Goal: Task Accomplishment & Management: Use online tool/utility

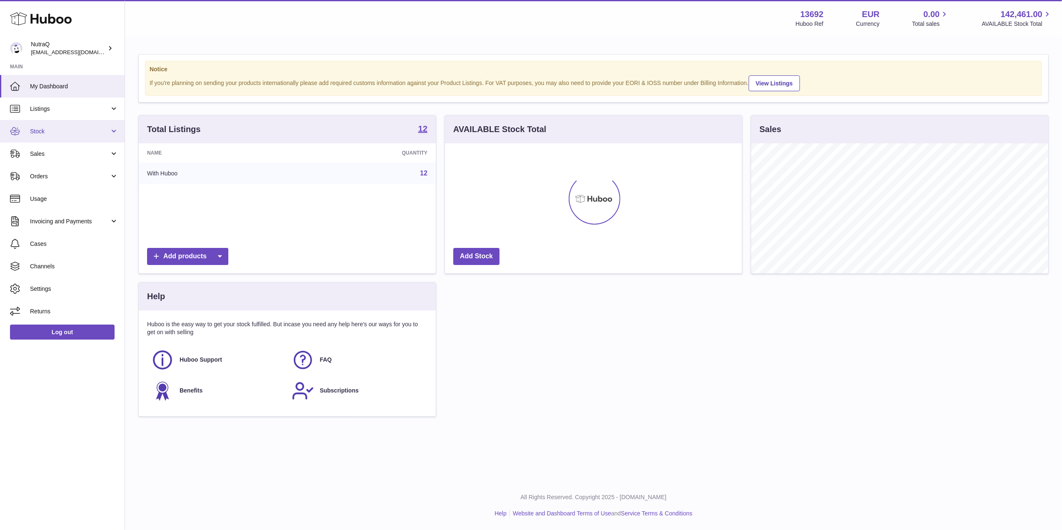
scroll to position [130, 297]
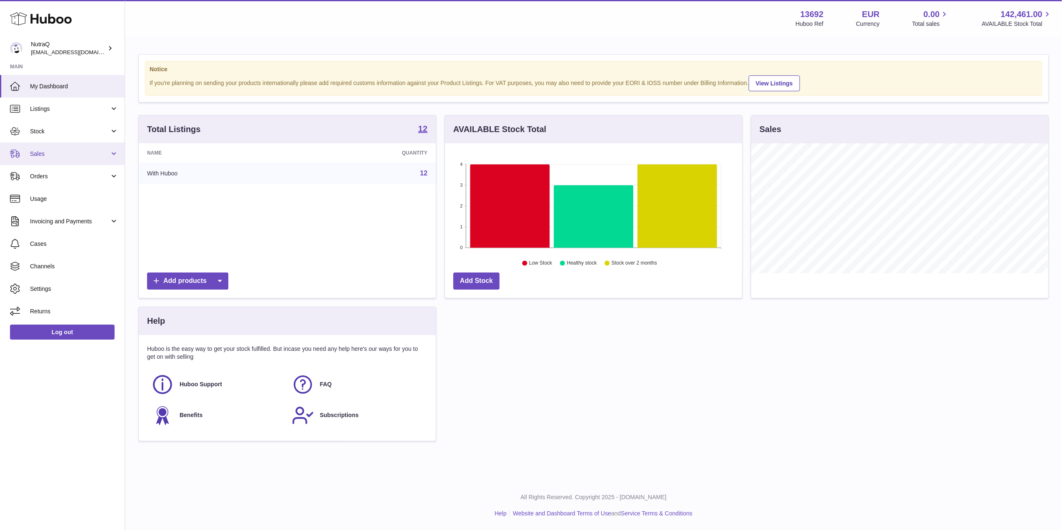
click at [55, 153] on span "Sales" at bounding box center [70, 154] width 80 height 8
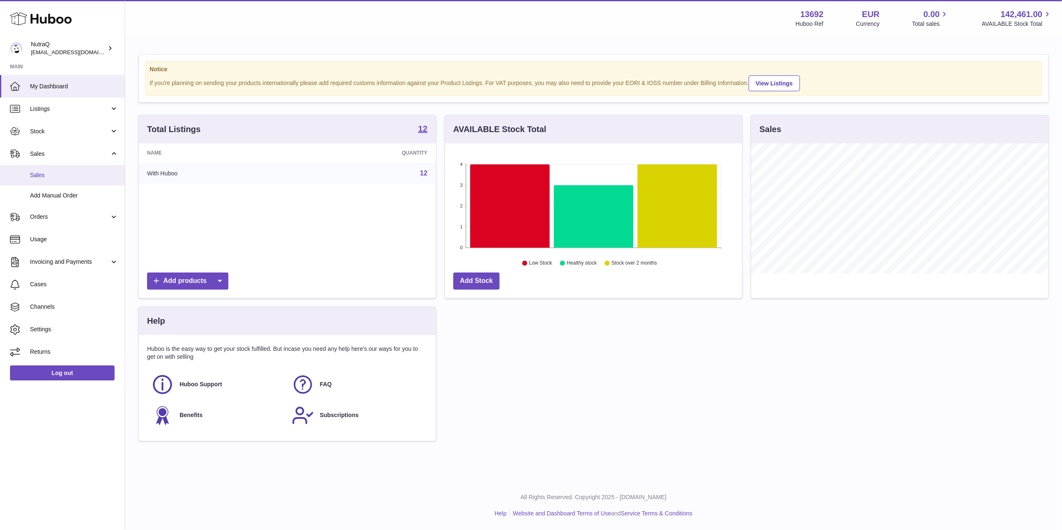
click at [90, 182] on link "Sales" at bounding box center [62, 175] width 125 height 20
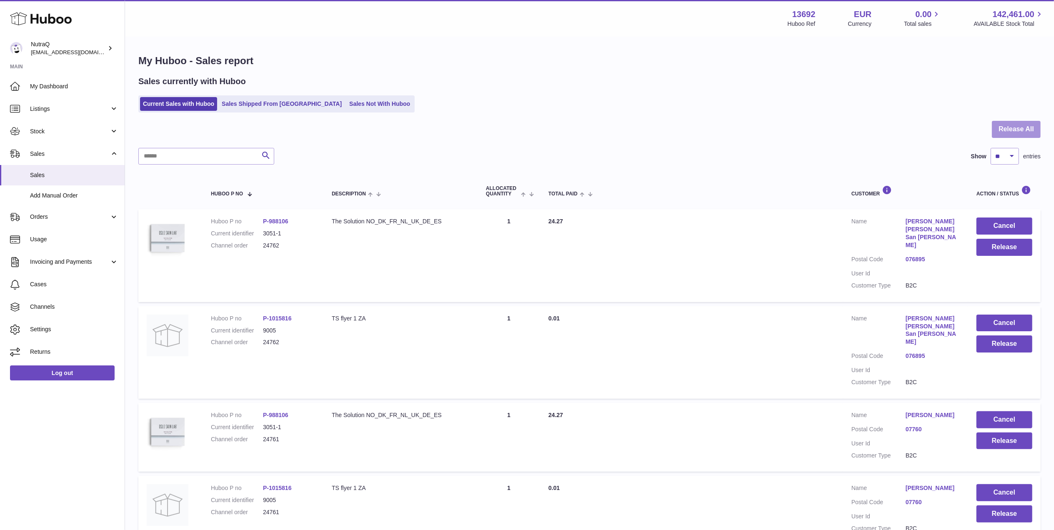
click at [1023, 134] on button "Release All" at bounding box center [1016, 129] width 49 height 17
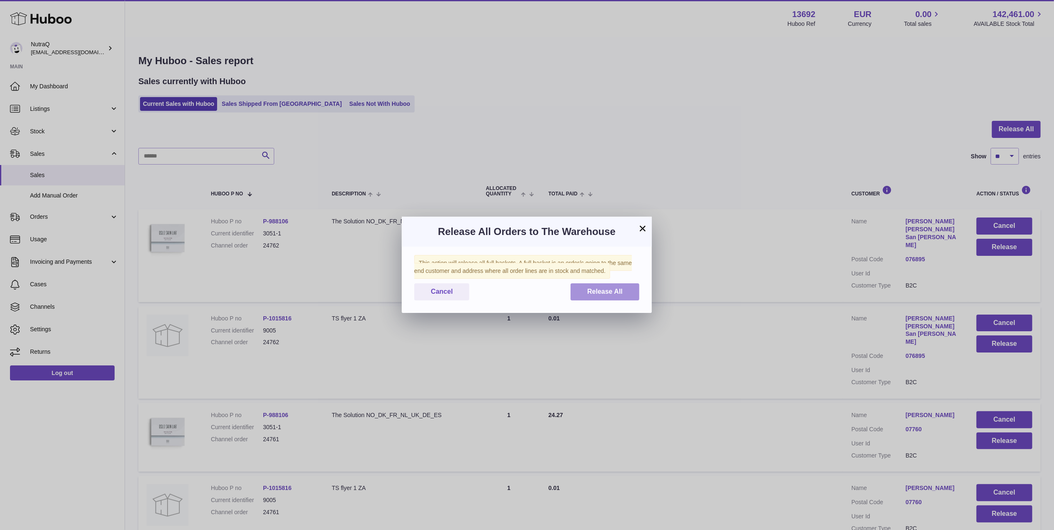
click at [610, 293] on span "Release All" at bounding box center [604, 291] width 35 height 7
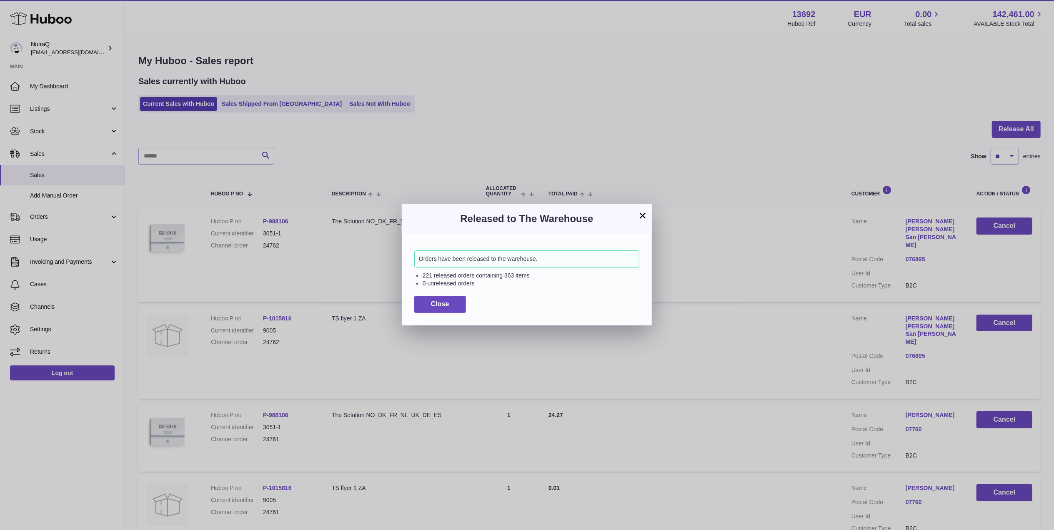
drag, startPoint x: 791, startPoint y: 90, endPoint x: 712, endPoint y: 157, distance: 103.5
click at [791, 90] on div "× Released to The Warehouse Orders have been released to the warehouse. 221 rel…" at bounding box center [527, 265] width 1054 height 530
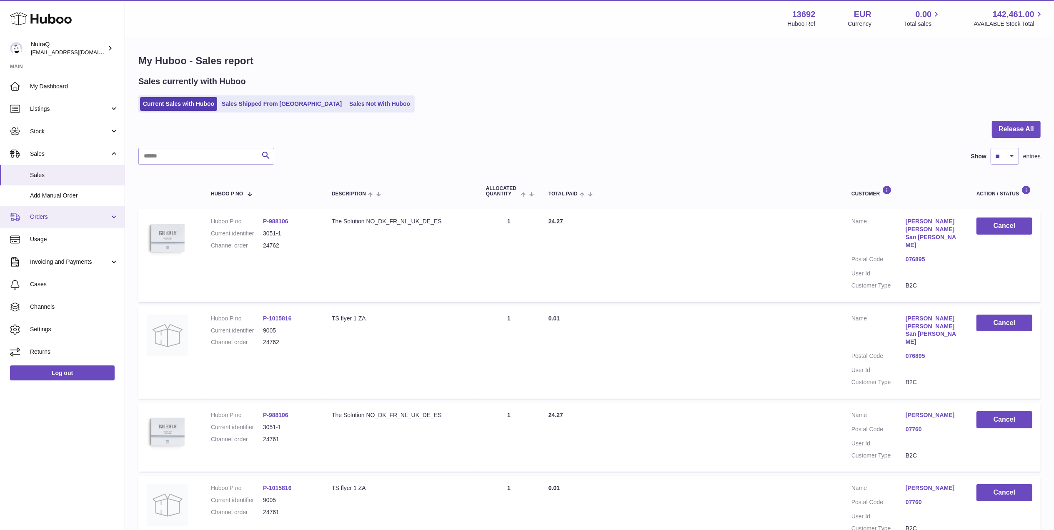
click at [72, 222] on link "Orders" at bounding box center [62, 217] width 125 height 22
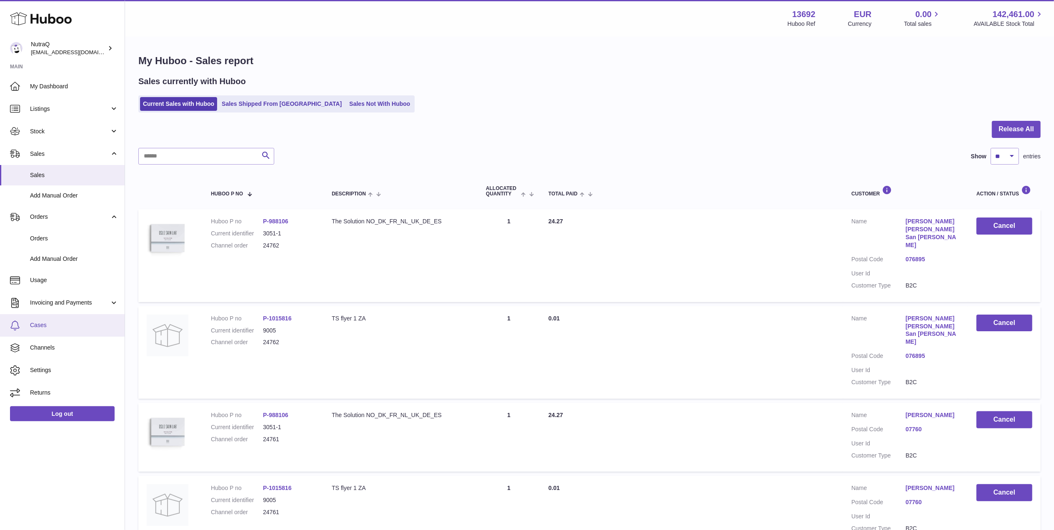
click at [60, 319] on link "Cases" at bounding box center [62, 325] width 125 height 22
click at [57, 325] on span "Cases" at bounding box center [74, 325] width 88 height 8
